Goal: Consume media (video, audio): Consume media (video, audio)

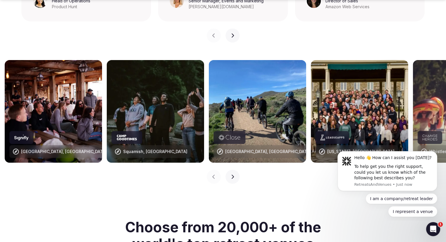
scroll to position [587, 0]
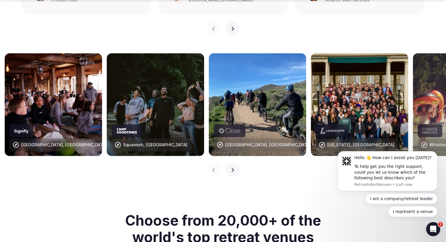
click at [231, 168] on icon "button" at bounding box center [232, 170] width 5 height 5
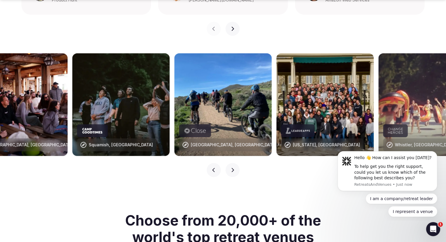
click at [232, 168] on icon "button" at bounding box center [232, 170] width 5 height 5
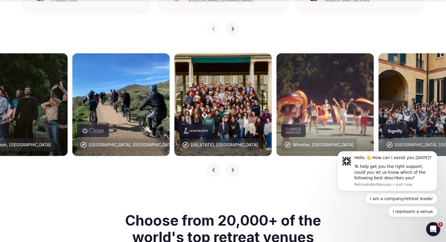
click at [232, 168] on icon "button" at bounding box center [232, 170] width 5 height 5
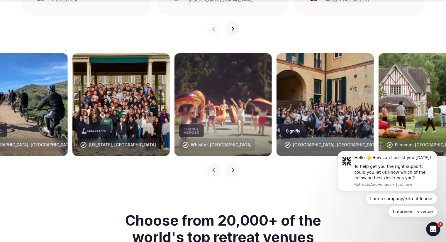
click at [232, 168] on icon "button" at bounding box center [232, 170] width 5 height 5
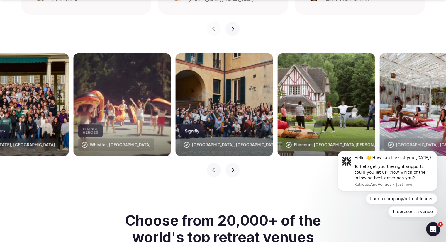
click at [232, 168] on icon "button" at bounding box center [232, 170] width 5 height 5
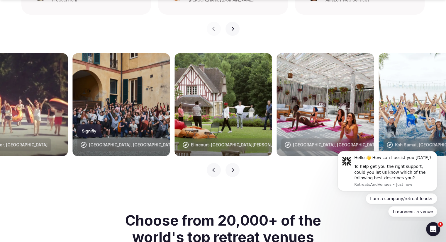
click at [232, 168] on icon "button" at bounding box center [232, 170] width 5 height 5
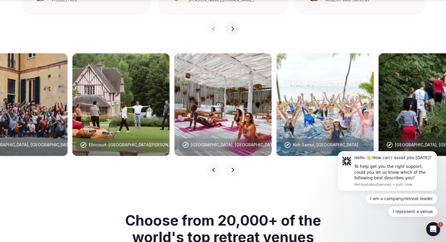
click at [232, 168] on icon "button" at bounding box center [232, 170] width 5 height 5
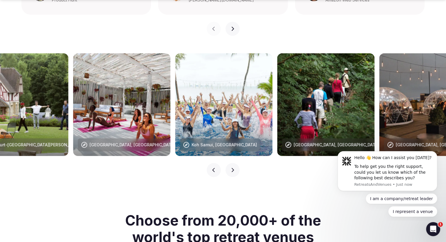
click at [232, 168] on icon "button" at bounding box center [232, 170] width 5 height 5
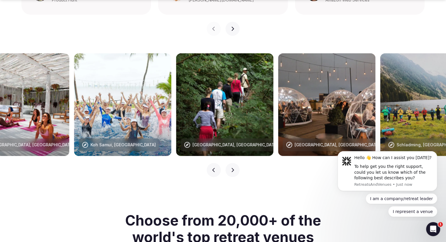
click at [232, 168] on icon "button" at bounding box center [232, 170] width 5 height 5
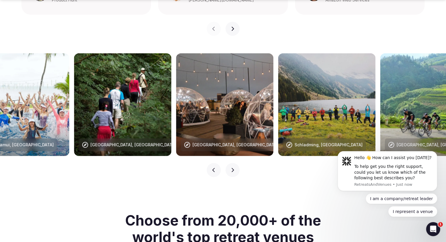
click at [232, 168] on icon "button" at bounding box center [232, 170] width 5 height 5
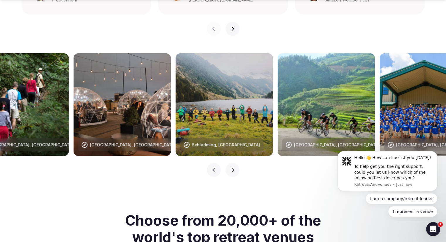
click at [232, 168] on icon "button" at bounding box center [232, 170] width 5 height 5
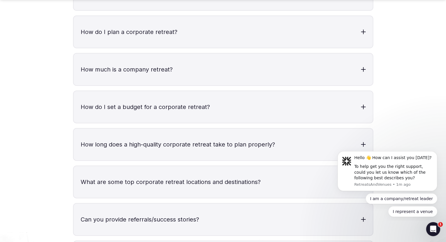
scroll to position [1907, 0]
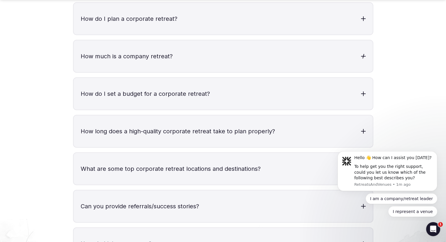
click at [132, 40] on h3 "How much is a company retreat?" at bounding box center [223, 56] width 299 height 32
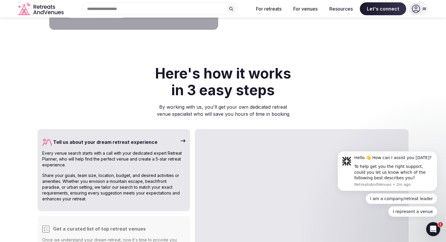
scroll to position [0, 0]
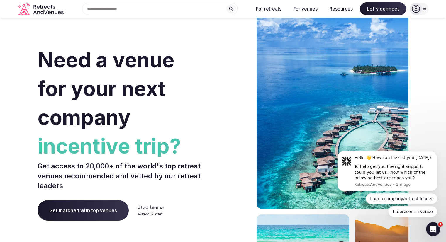
click at [425, 7] on icon at bounding box center [424, 8] width 5 height 5
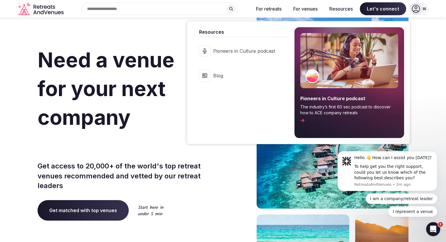
click at [235, 46] on link "Pioneers in Culture podcast" at bounding box center [240, 50] width 94 height 23
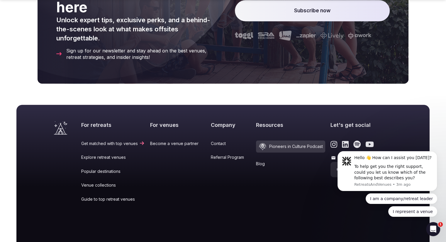
scroll to position [3643, 0]
